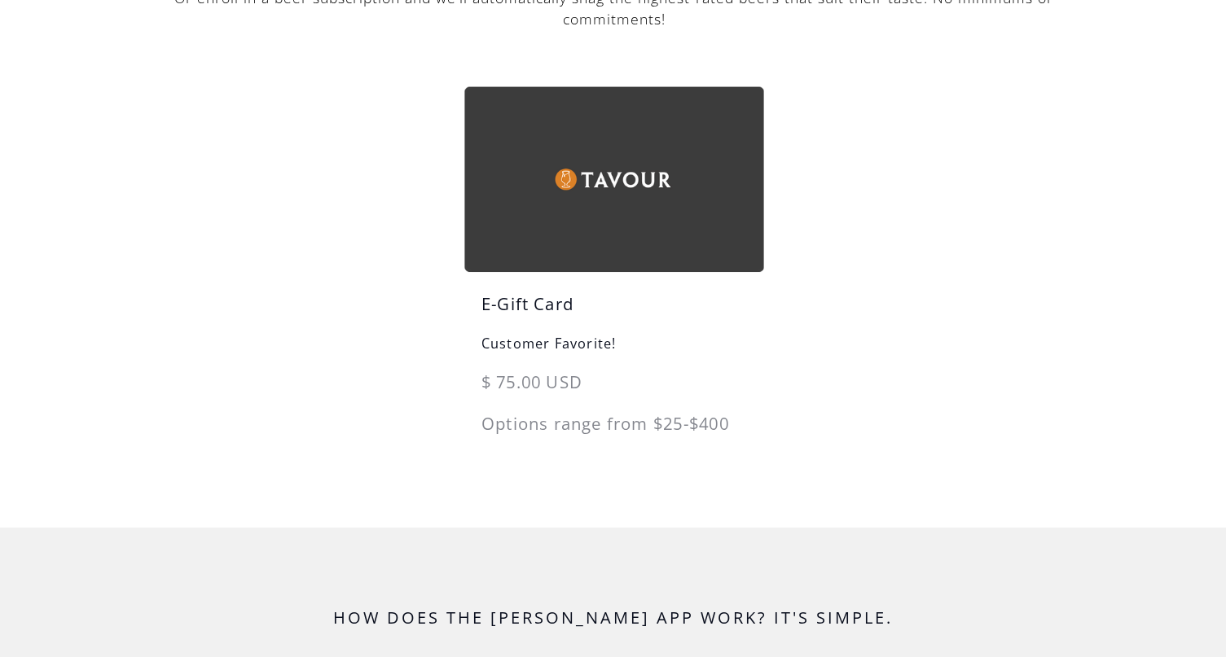
scroll to position [305, 0]
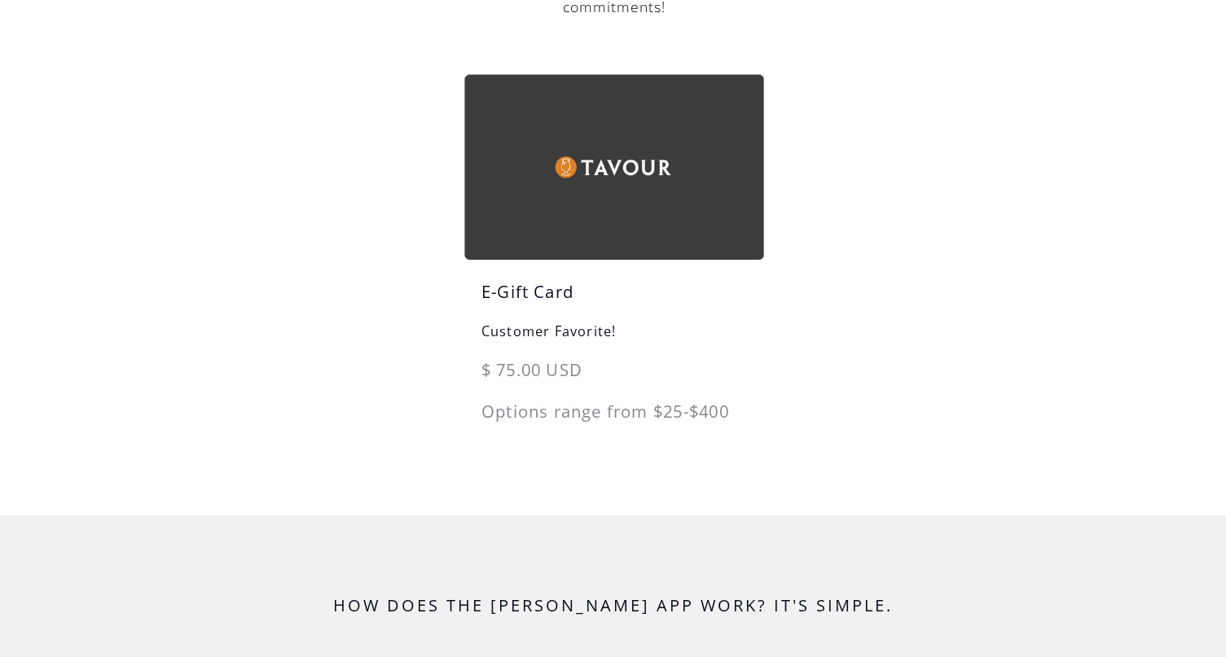
click at [594, 337] on h6 "Customer Favorite!" at bounding box center [613, 339] width 299 height 37
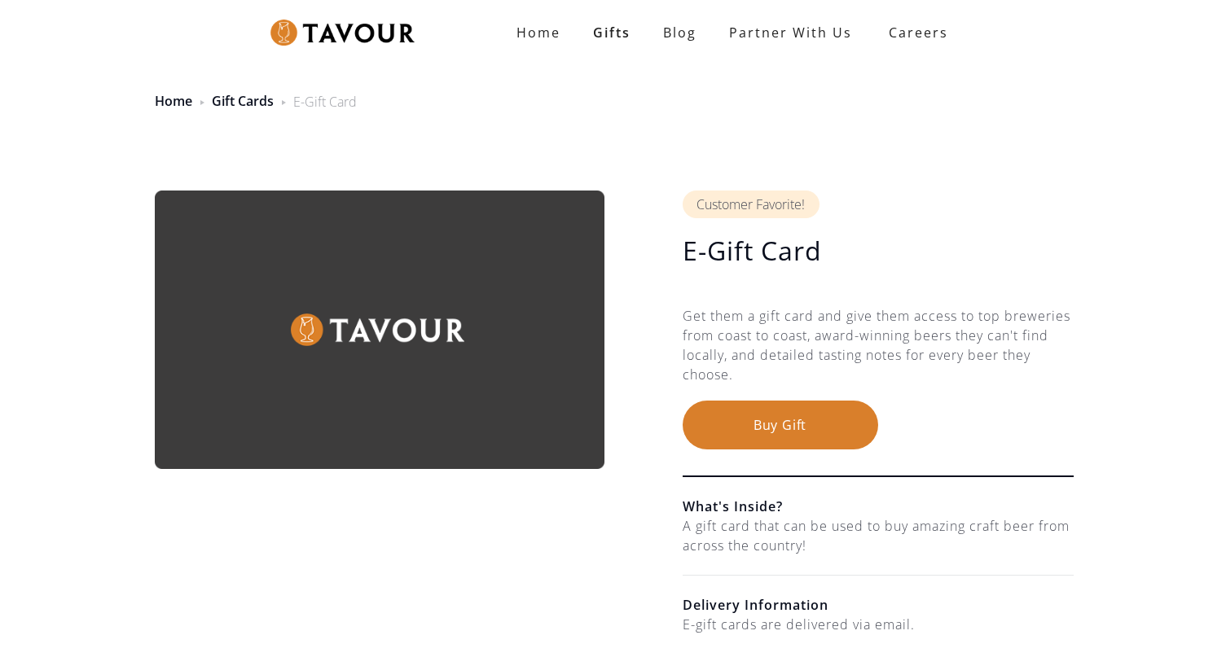
click at [761, 436] on button "Buy Gift" at bounding box center [779, 425] width 195 height 49
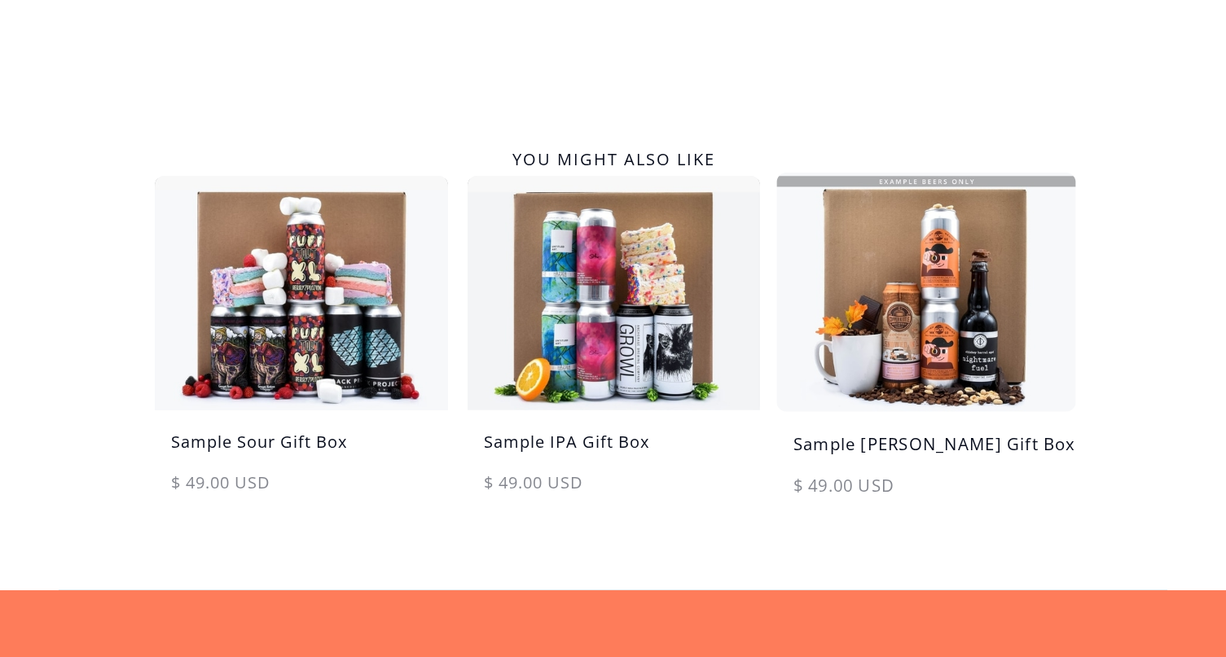
scroll to position [772, 0]
click at [882, 359] on img at bounding box center [926, 292] width 308 height 247
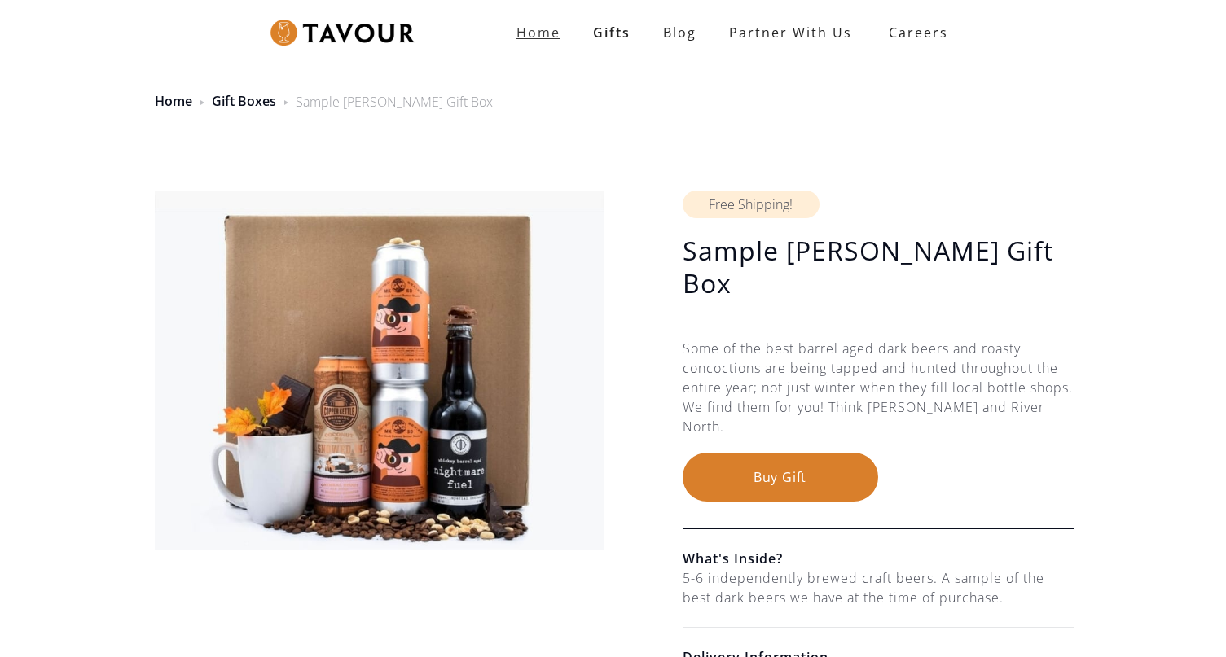
click at [545, 37] on strong "Home" at bounding box center [538, 33] width 44 height 18
